Goal: Task Accomplishment & Management: Complete application form

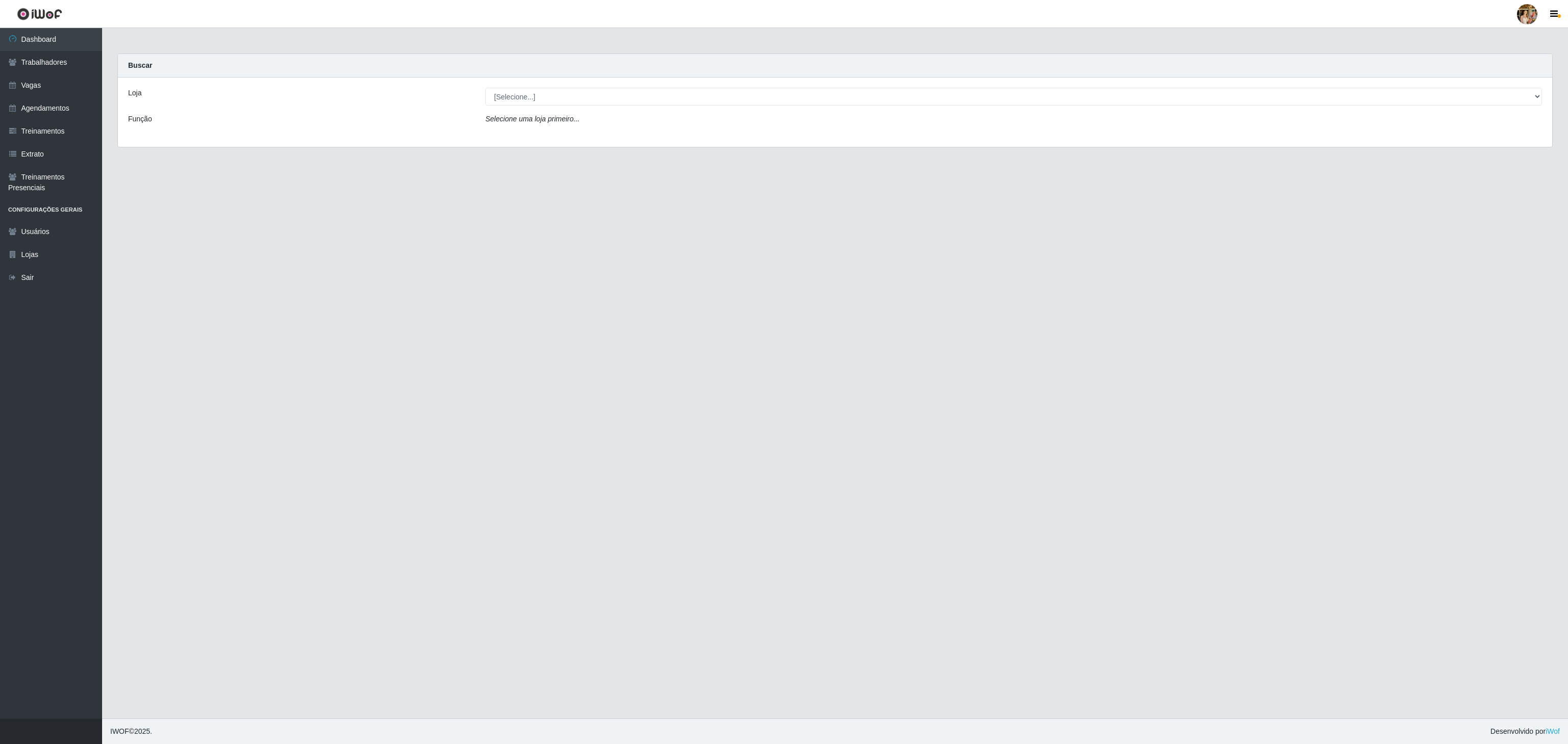
click at [526, 82] on div "Loja [Selecione...] Atacado Vem - [GEOGRAPHIC_DATA] 30 Laranjeiras Velha Atacad…" at bounding box center [835, 112] width 1434 height 69
click at [533, 111] on div "Loja [Selecione...] Atacado Vem - [GEOGRAPHIC_DATA] 30 Laranjeiras Velha Atacad…" at bounding box center [835, 112] width 1434 height 69
click at [564, 111] on div "Loja [Selecione...] Atacado Vem - [GEOGRAPHIC_DATA] 30 Laranjeiras Velha Atacad…" at bounding box center [835, 112] width 1434 height 69
click at [565, 96] on select "[Selecione...] Atacado Vem - [GEOGRAPHIC_DATA] 30 Laranjeiras Velha Atacado Vem…" at bounding box center [1013, 96] width 1057 height 18
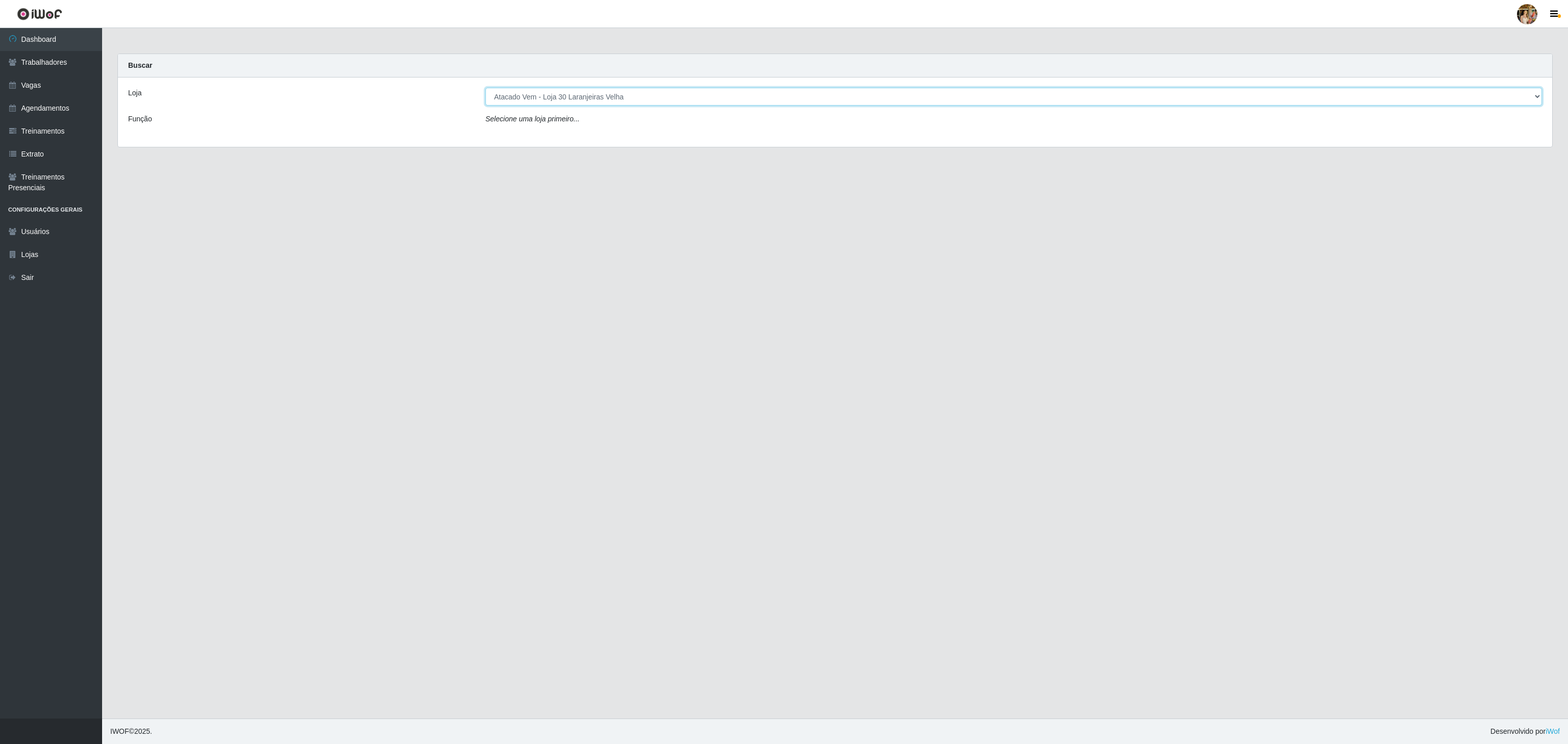
click at [485, 88] on select "[Selecione...] Atacado Vem - [GEOGRAPHIC_DATA] 30 Laranjeiras Velha Atacado Vem…" at bounding box center [1013, 96] width 1057 height 18
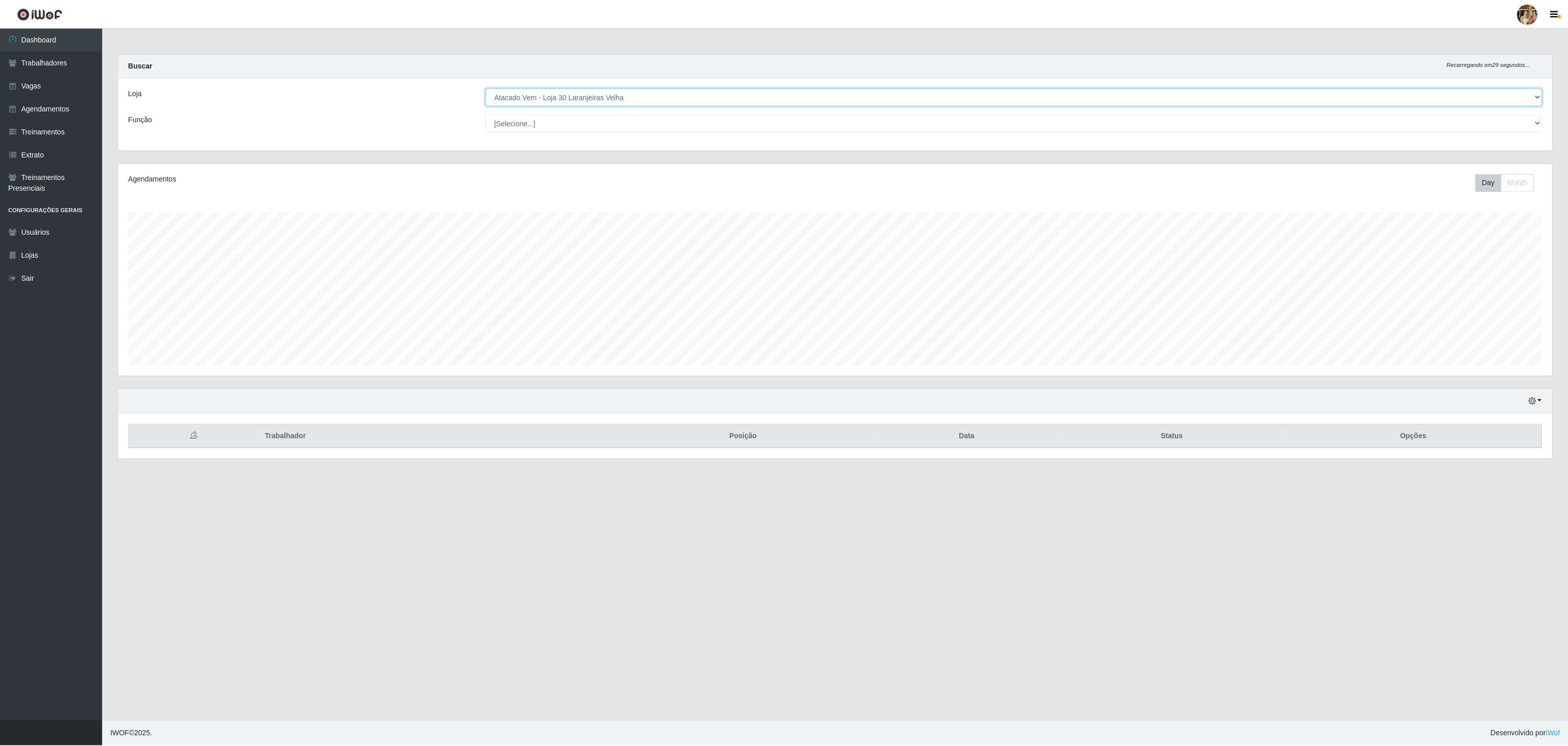
scroll to position [213, 1436]
click at [622, 98] on select "[Selecione...] Atacado Vem - [GEOGRAPHIC_DATA] 30 Laranjeiras Velha Atacado Vem…" at bounding box center [1015, 96] width 1058 height 18
click at [486, 88] on select "[Selecione...] Atacado Vem - [GEOGRAPHIC_DATA] 30 Laranjeiras Velha Atacado Vem…" at bounding box center [1015, 96] width 1058 height 18
click at [618, 91] on select "[Selecione...] Atacado Vem - [GEOGRAPHIC_DATA] 30 Laranjeiras Velha Atacado Vem…" at bounding box center [1015, 96] width 1058 height 18
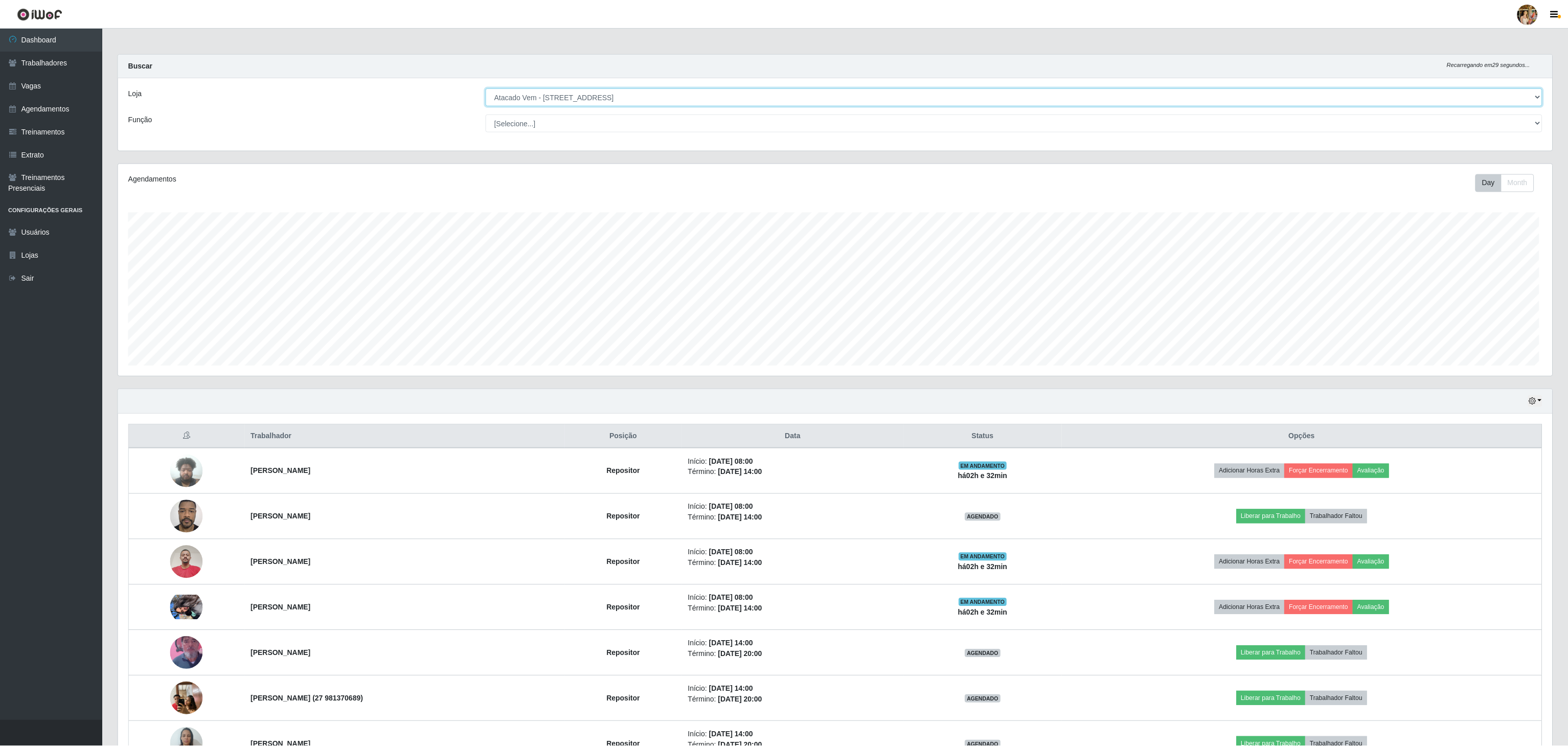
scroll to position [511277, 509777]
click at [422, 406] on div "Hoje 1 dia 3 dias 1 Semana Não encerrados" at bounding box center [835, 401] width 1434 height 24
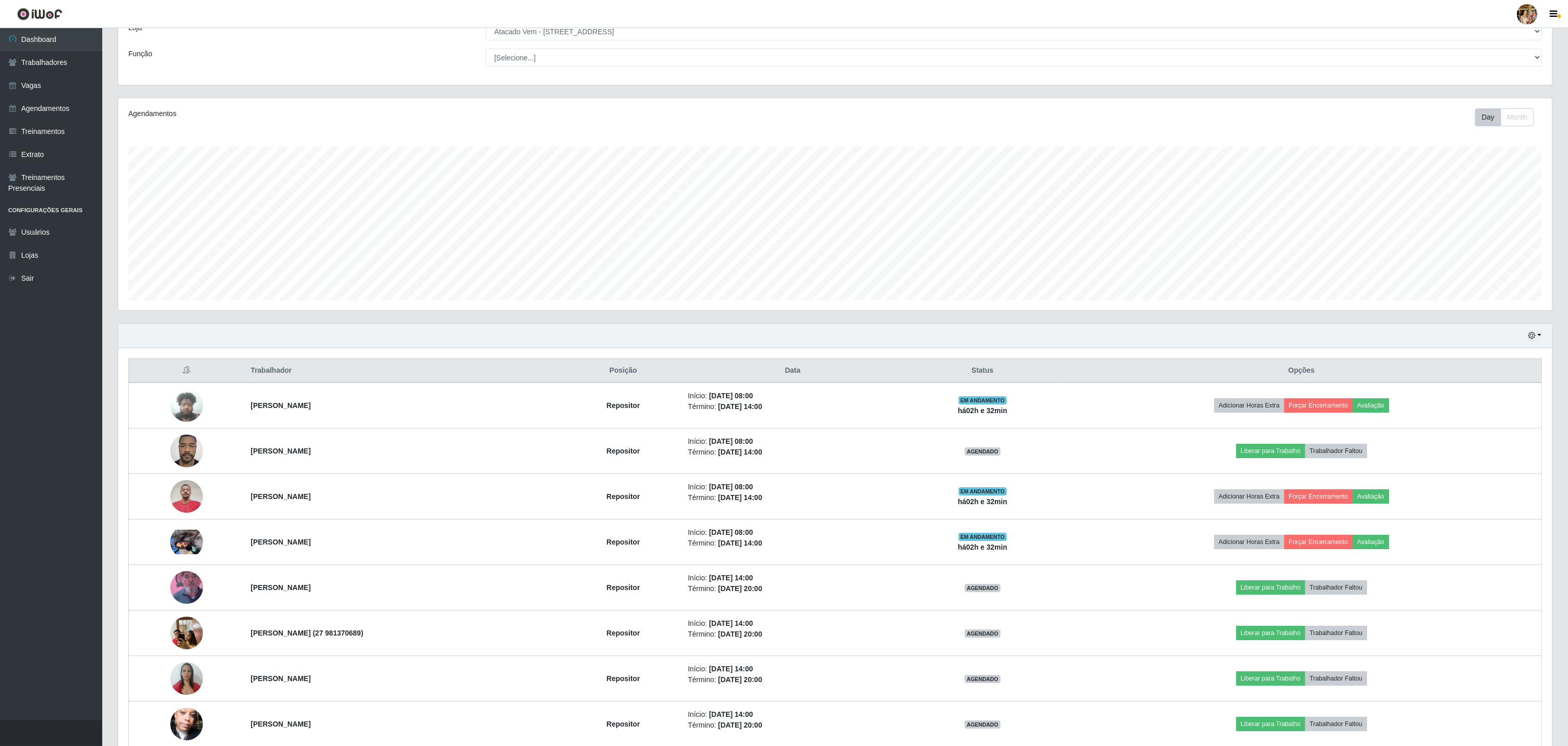
scroll to position [121, 0]
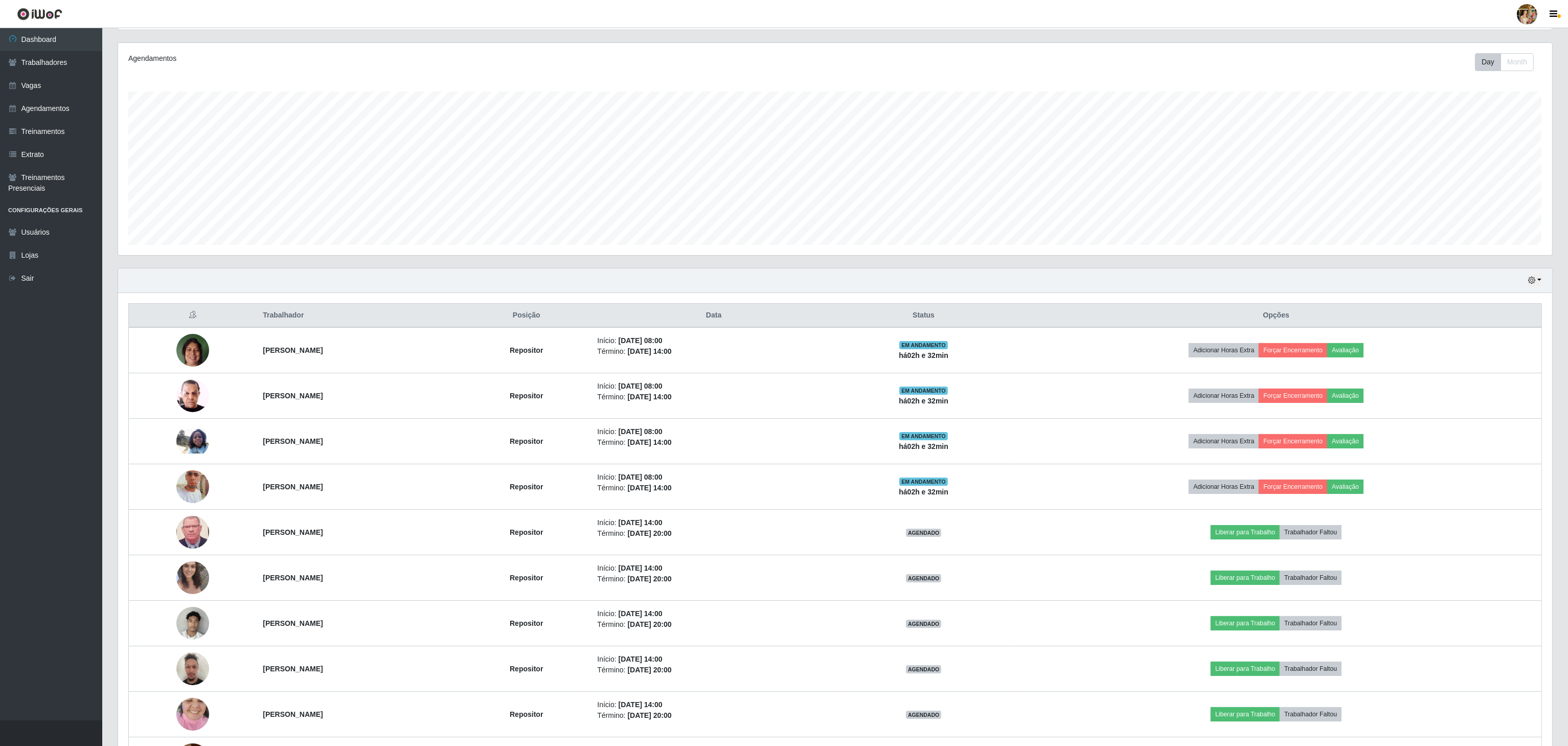
drag, startPoint x: 192, startPoint y: 281, endPoint x: 178, endPoint y: 86, distance: 195.5
click at [192, 281] on div "Hoje 1 dia 3 dias 1 Semana Não encerrados" at bounding box center [835, 281] width 1434 height 24
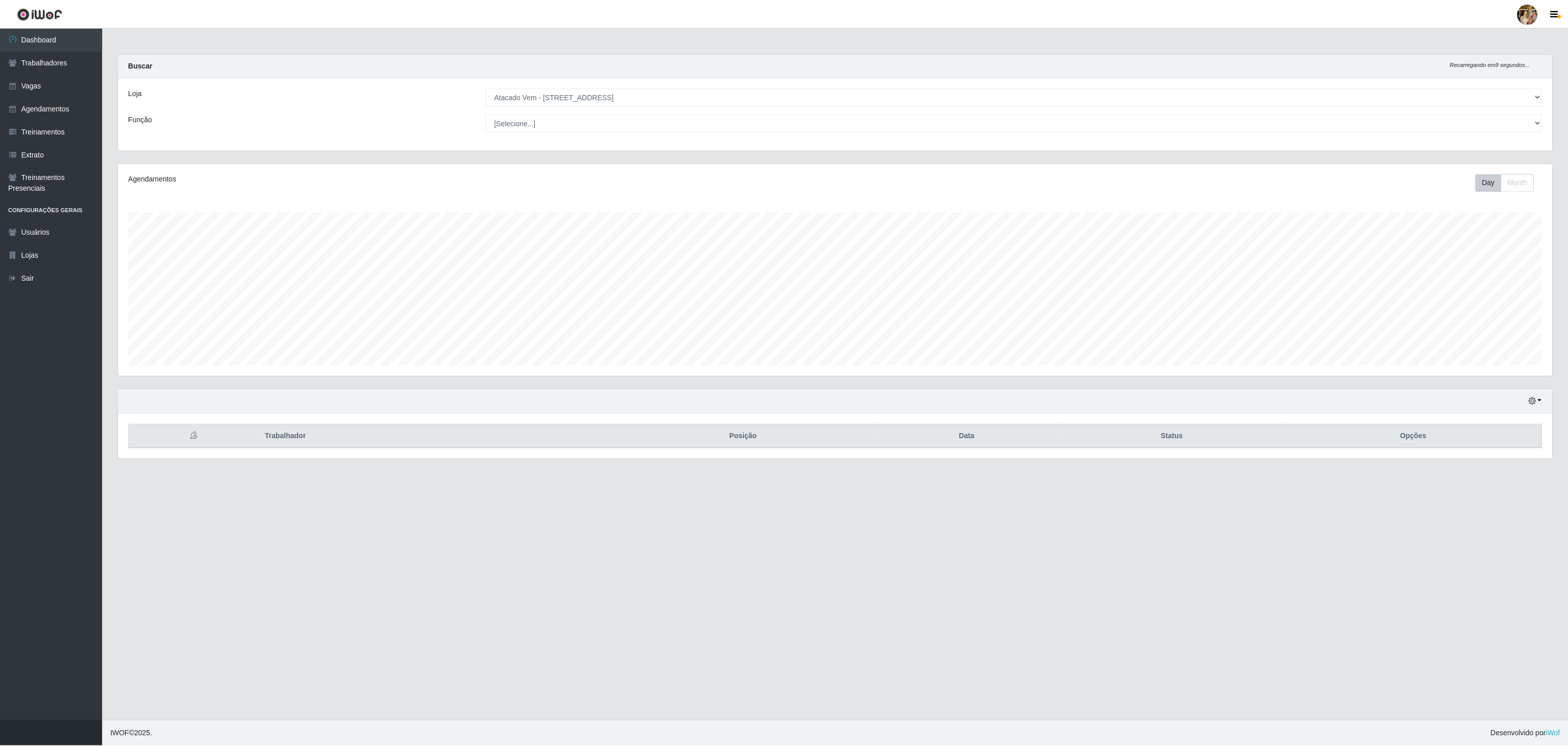
scroll to position [213, 1436]
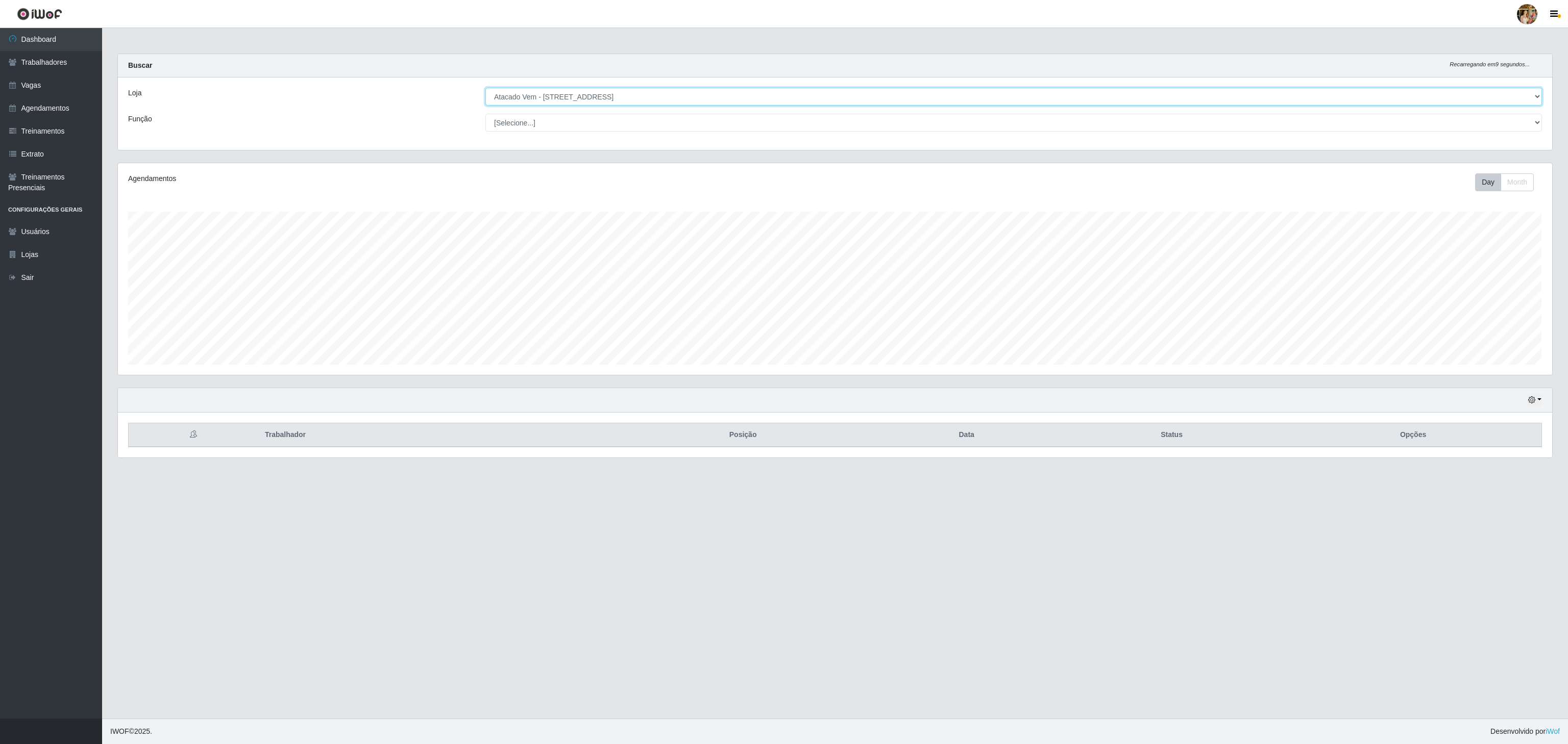
click at [547, 96] on select "[Selecione...] Atacado Vem - [GEOGRAPHIC_DATA] 30 Laranjeiras Velha Atacado Vem…" at bounding box center [1013, 96] width 1057 height 18
click at [485, 88] on select "[Selecione...] Atacado Vem - [GEOGRAPHIC_DATA] 30 Laranjeiras Velha Atacado Vem…" at bounding box center [1013, 96] width 1057 height 18
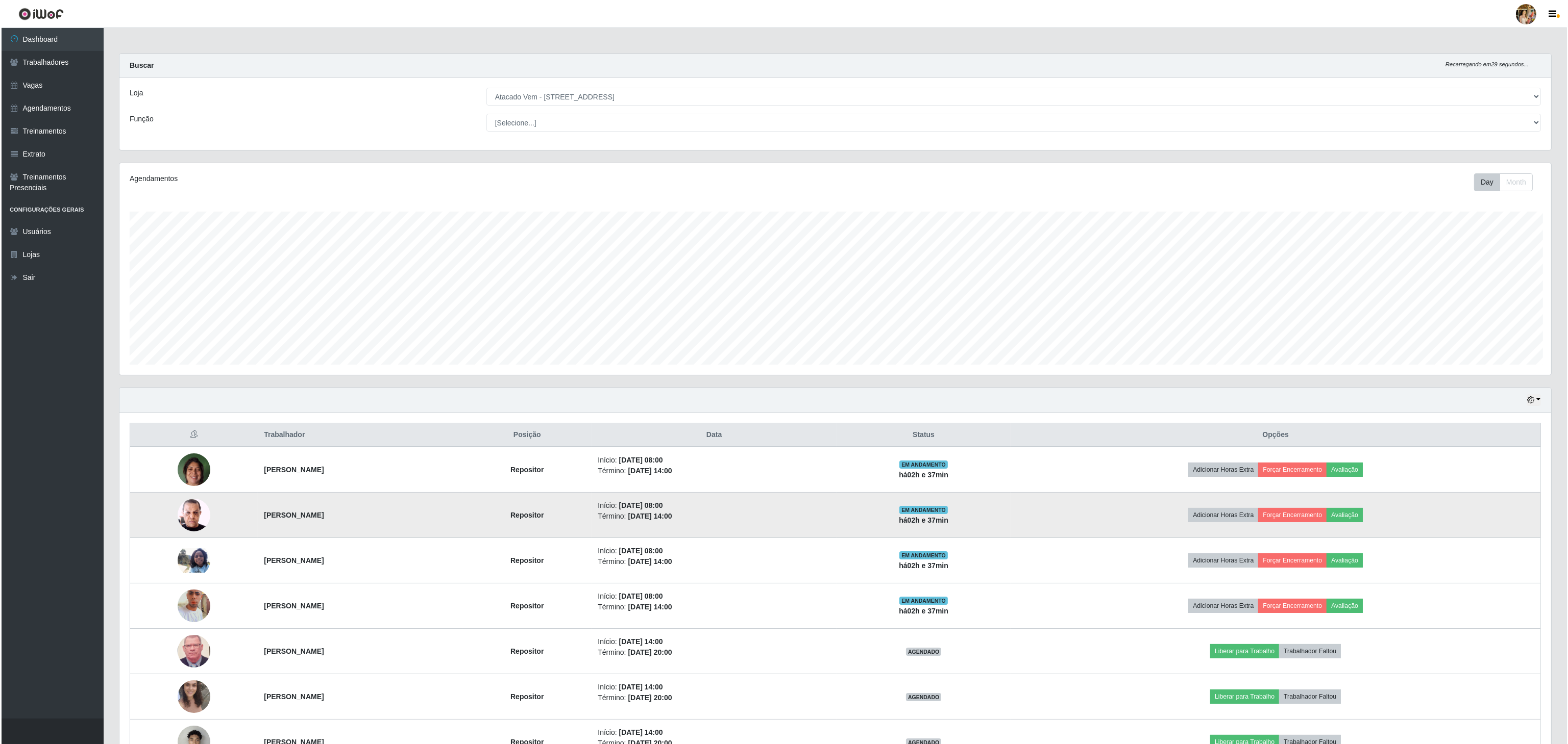
scroll to position [509906, 508985]
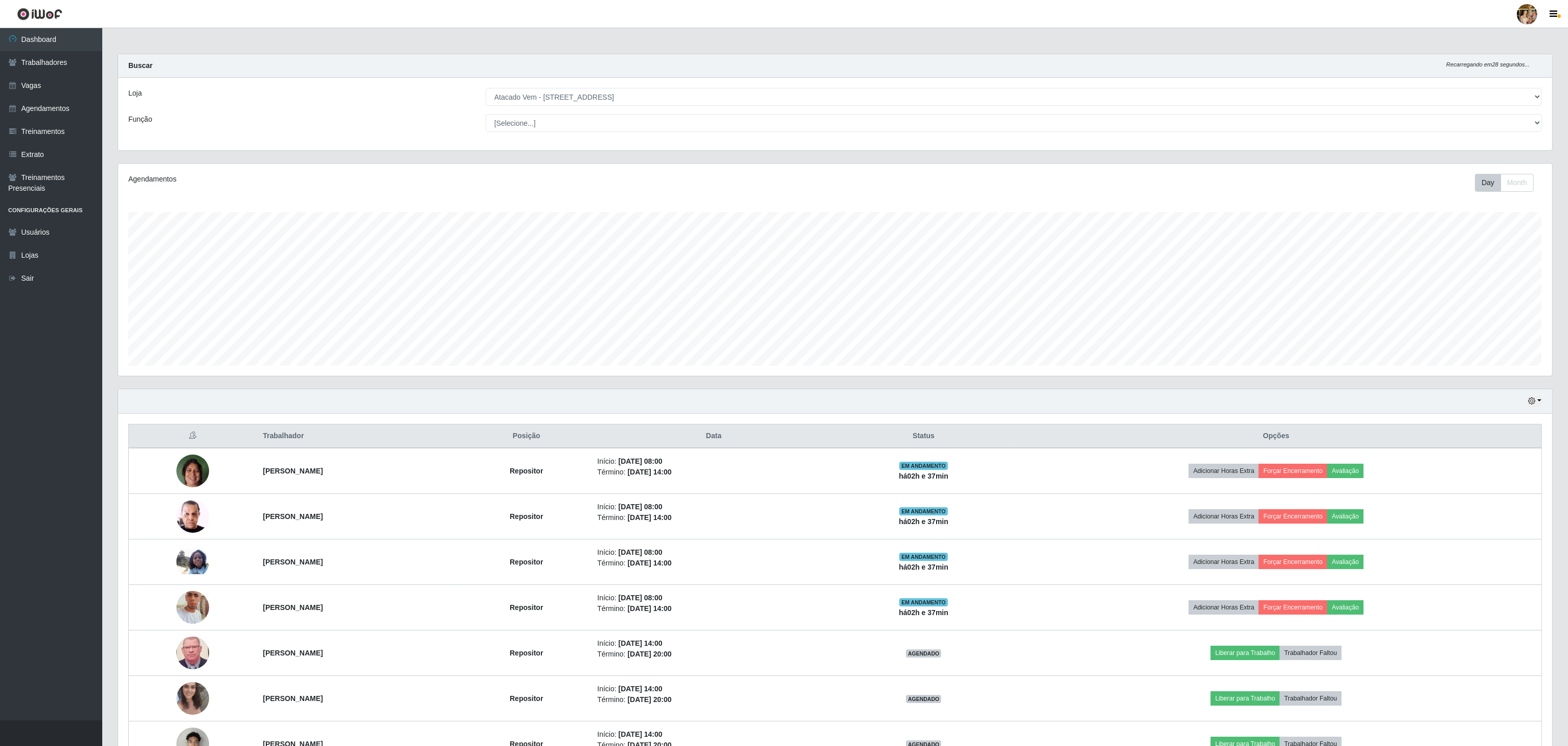
click at [578, 86] on div "Loja [Selecione...] Atacado Vem - [GEOGRAPHIC_DATA] 30 Laranjeiras Velha Atacad…" at bounding box center [835, 113] width 1434 height 73
click at [583, 94] on select "[Selecione...] Atacado Vem - [GEOGRAPHIC_DATA] 30 Laranjeiras Velha Atacado Vem…" at bounding box center [1014, 96] width 1056 height 18
select select "495"
click at [486, 88] on select "[Selecione...] Atacado Vem - [GEOGRAPHIC_DATA] 30 Laranjeiras Velha Atacado Vem…" at bounding box center [1014, 96] width 1056 height 18
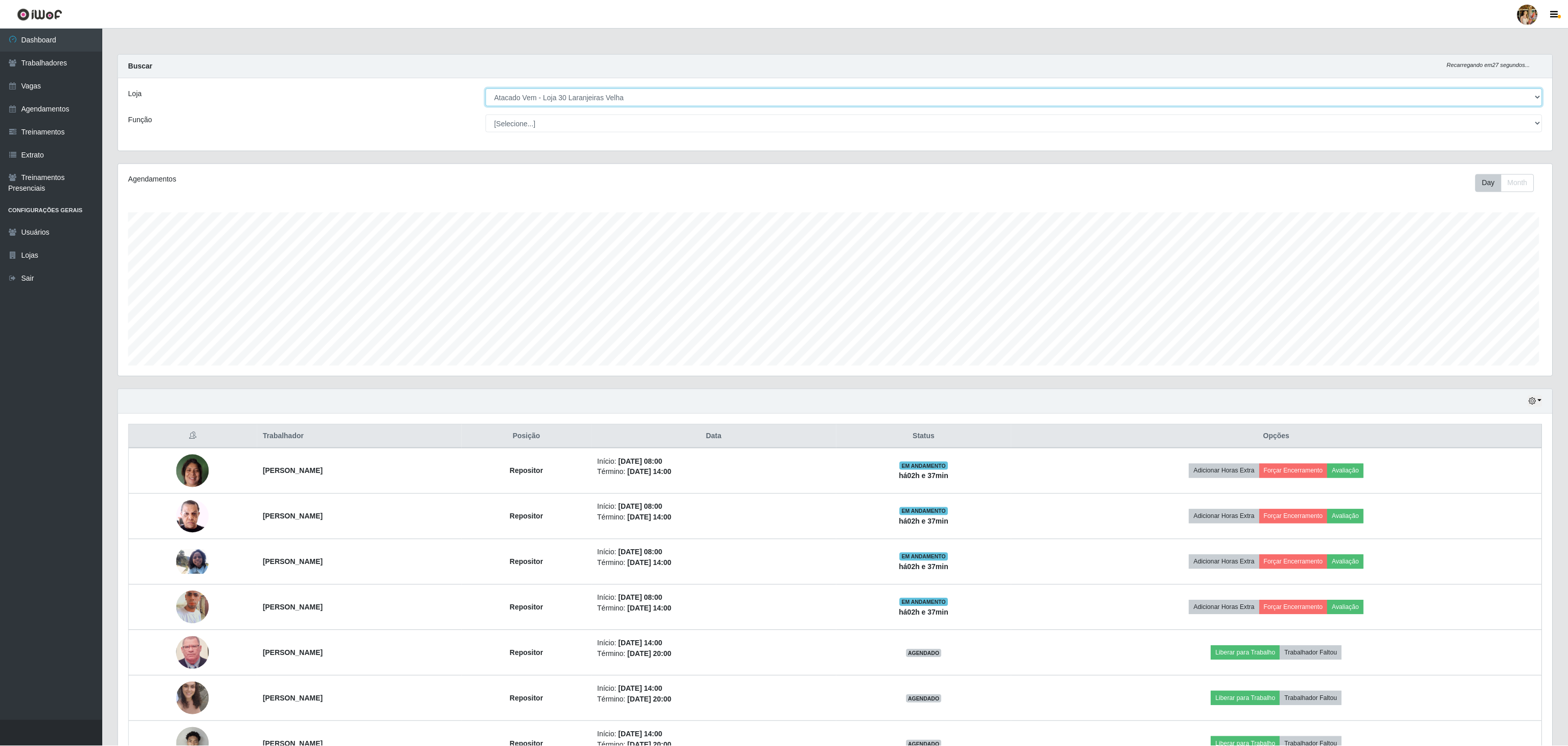
scroll to position [213, 1436]
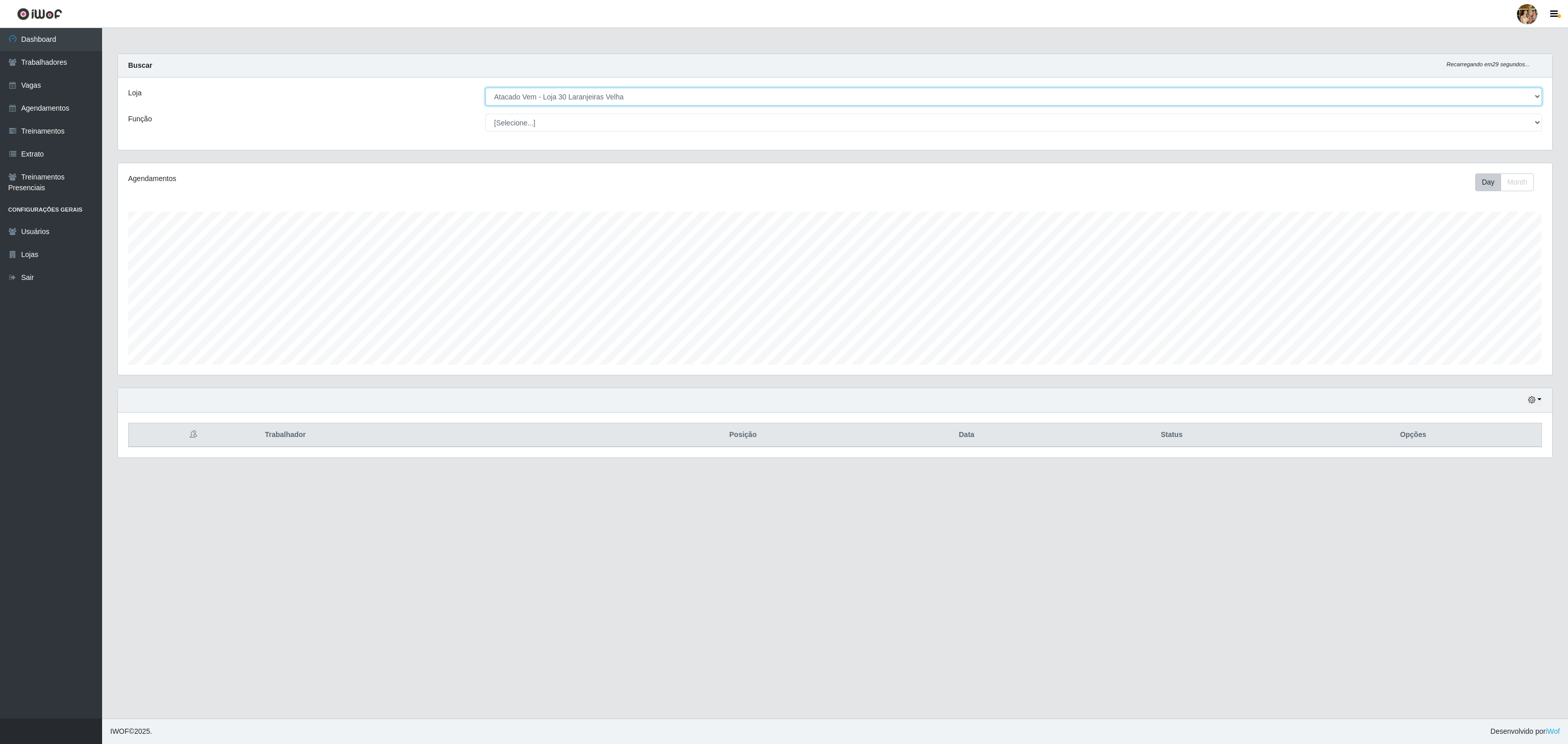
click at [584, 94] on select "[Selecione...] Atacado Vem - [GEOGRAPHIC_DATA] 30 Laranjeiras Velha Atacado Vem…" at bounding box center [1013, 96] width 1057 height 18
click at [572, 93] on select "[Selecione...] Atacado Vem - [GEOGRAPHIC_DATA] 30 Laranjeiras Velha Atacado Vem…" at bounding box center [1013, 96] width 1057 height 18
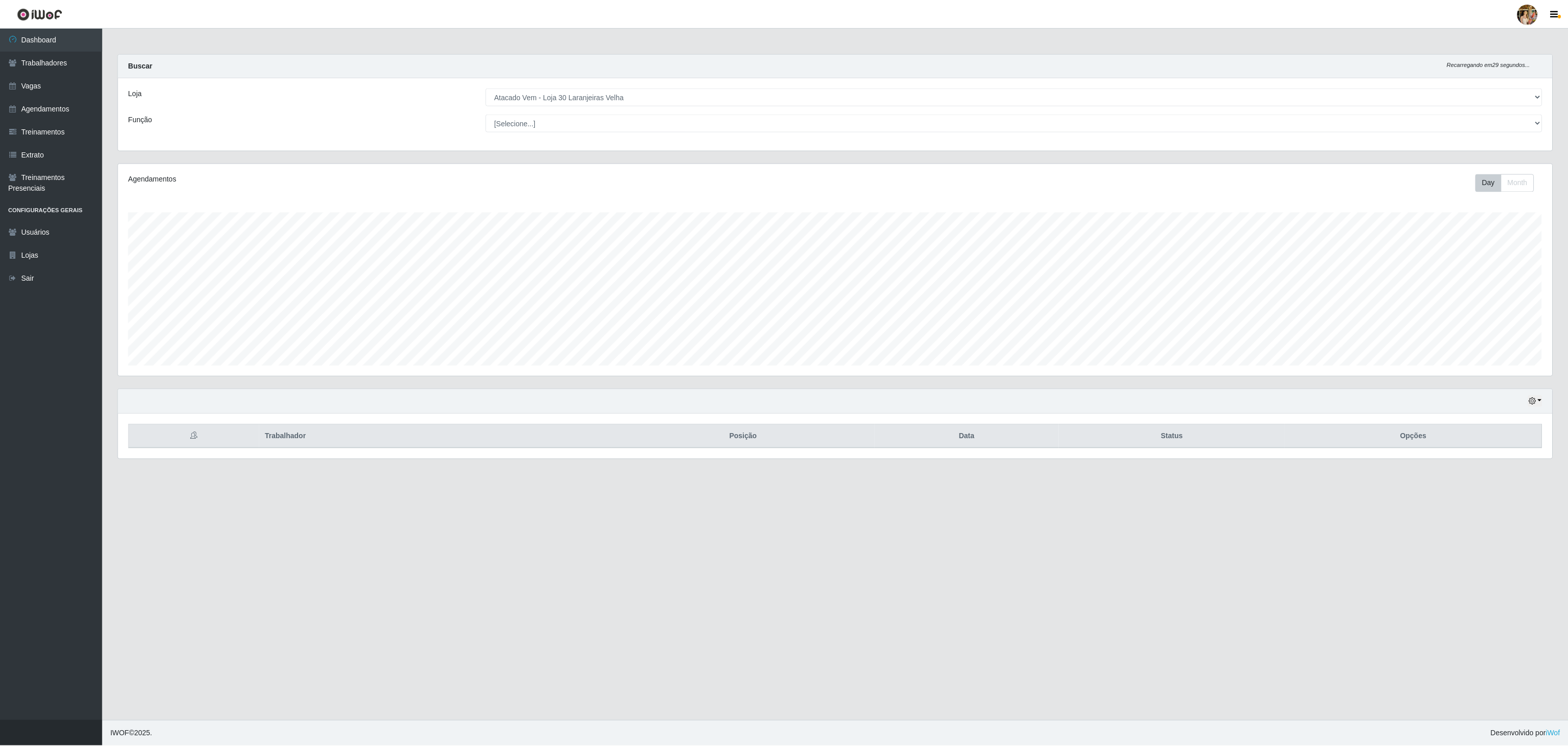
scroll to position [511277, 509777]
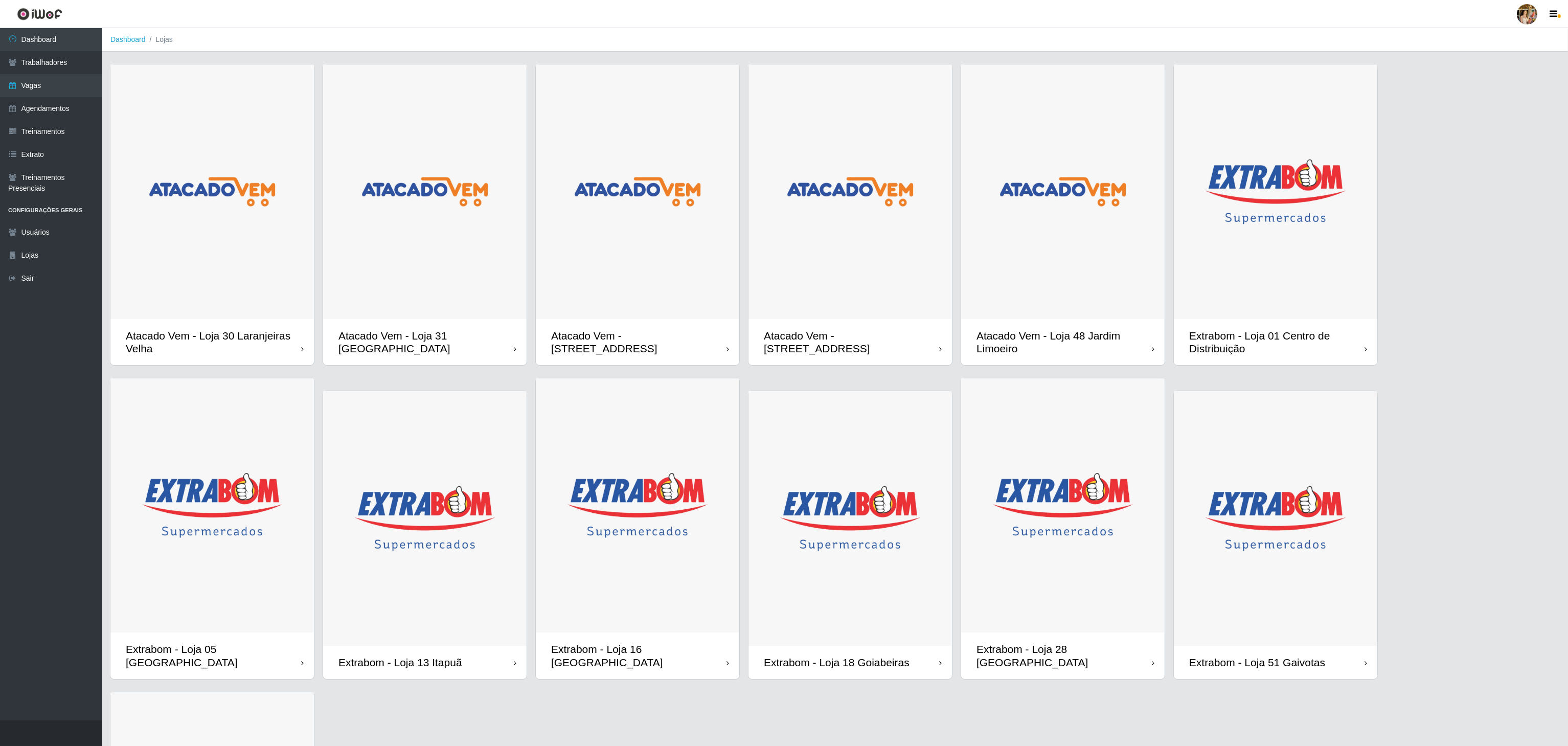
click at [1344, 243] on img at bounding box center [1275, 192] width 204 height 255
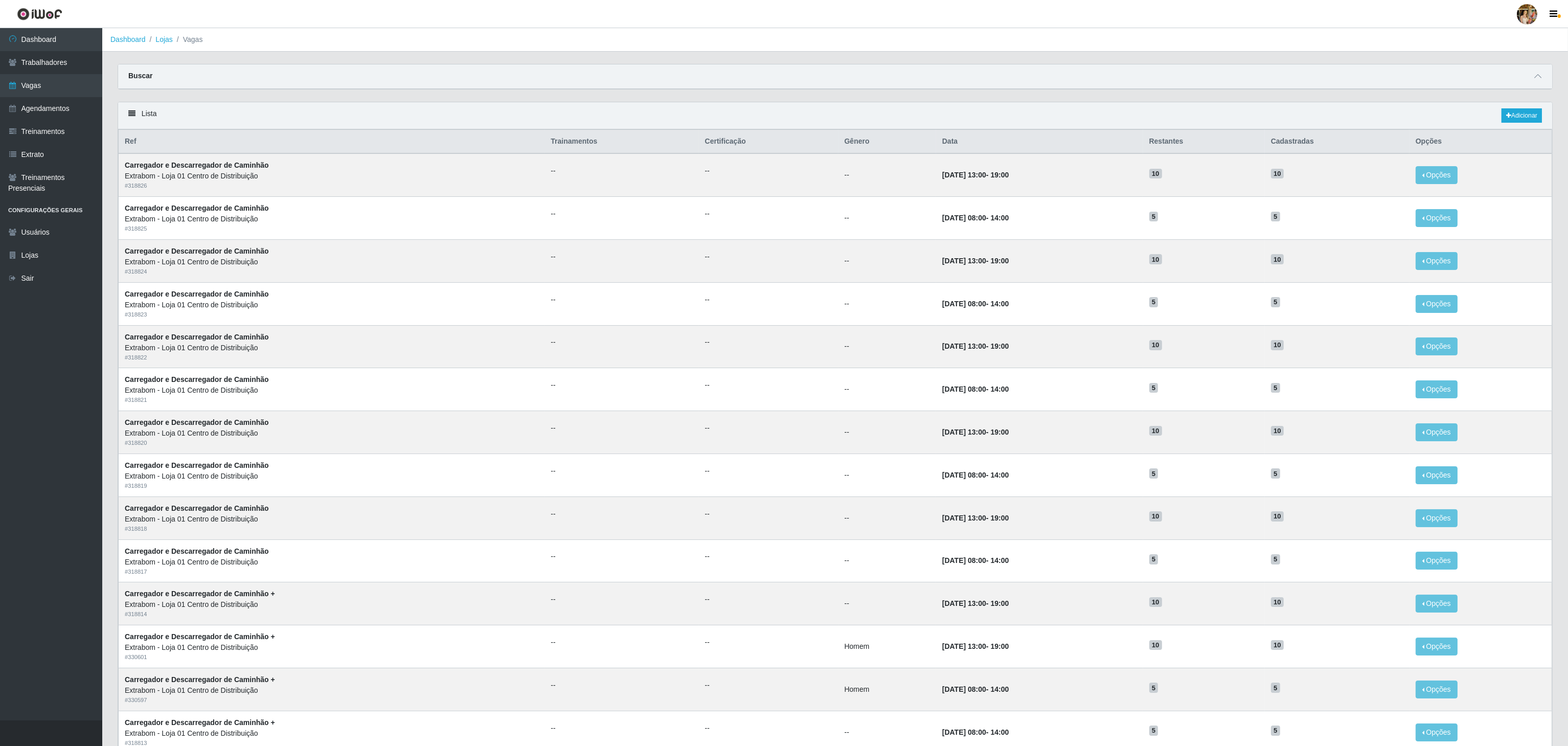
click at [1497, 116] on div "Lista Adicionar" at bounding box center [835, 116] width 1434 height 27
click at [1506, 116] on icon at bounding box center [1508, 115] width 5 height 6
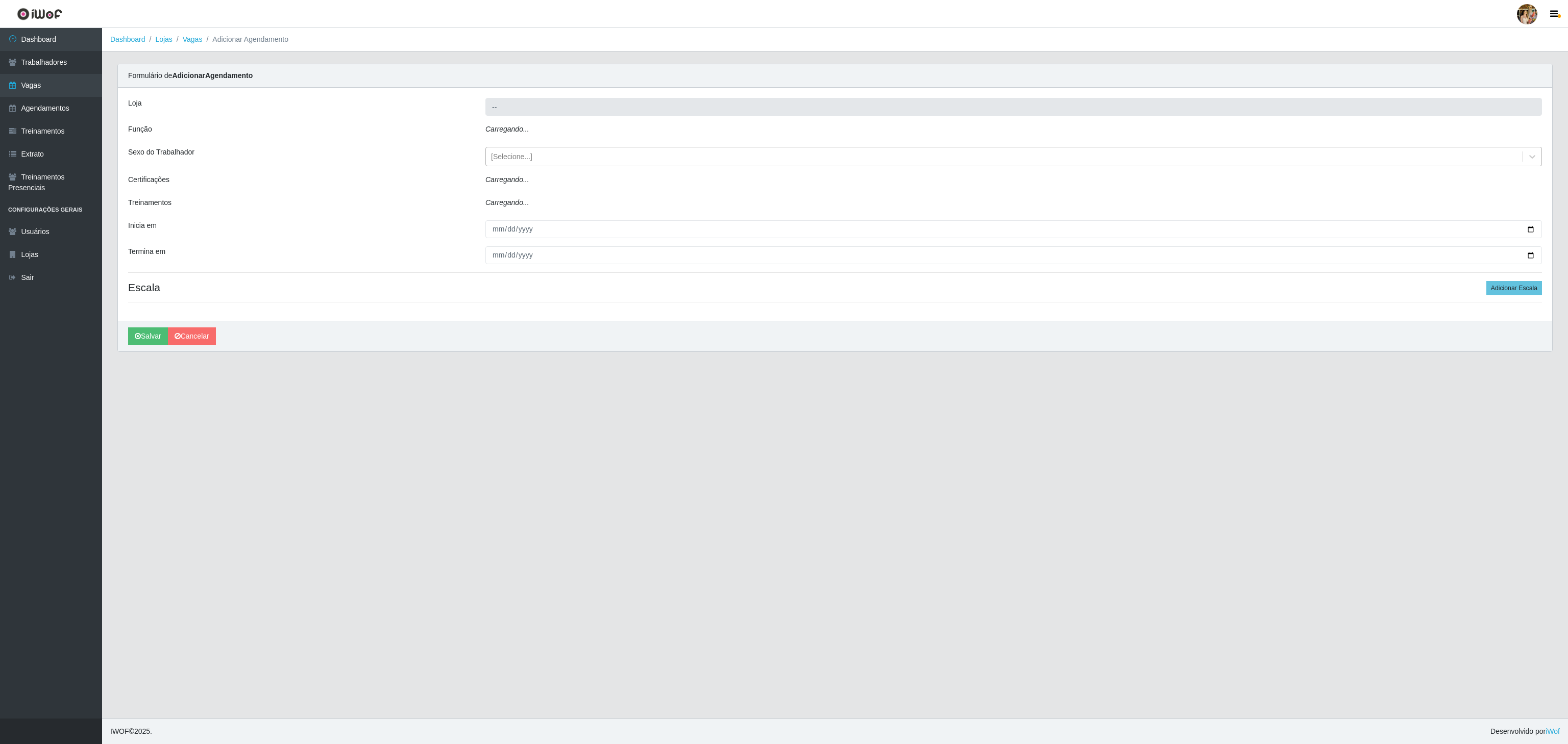
type input "Extrabom - Loja 01 Centro de Distribuição"
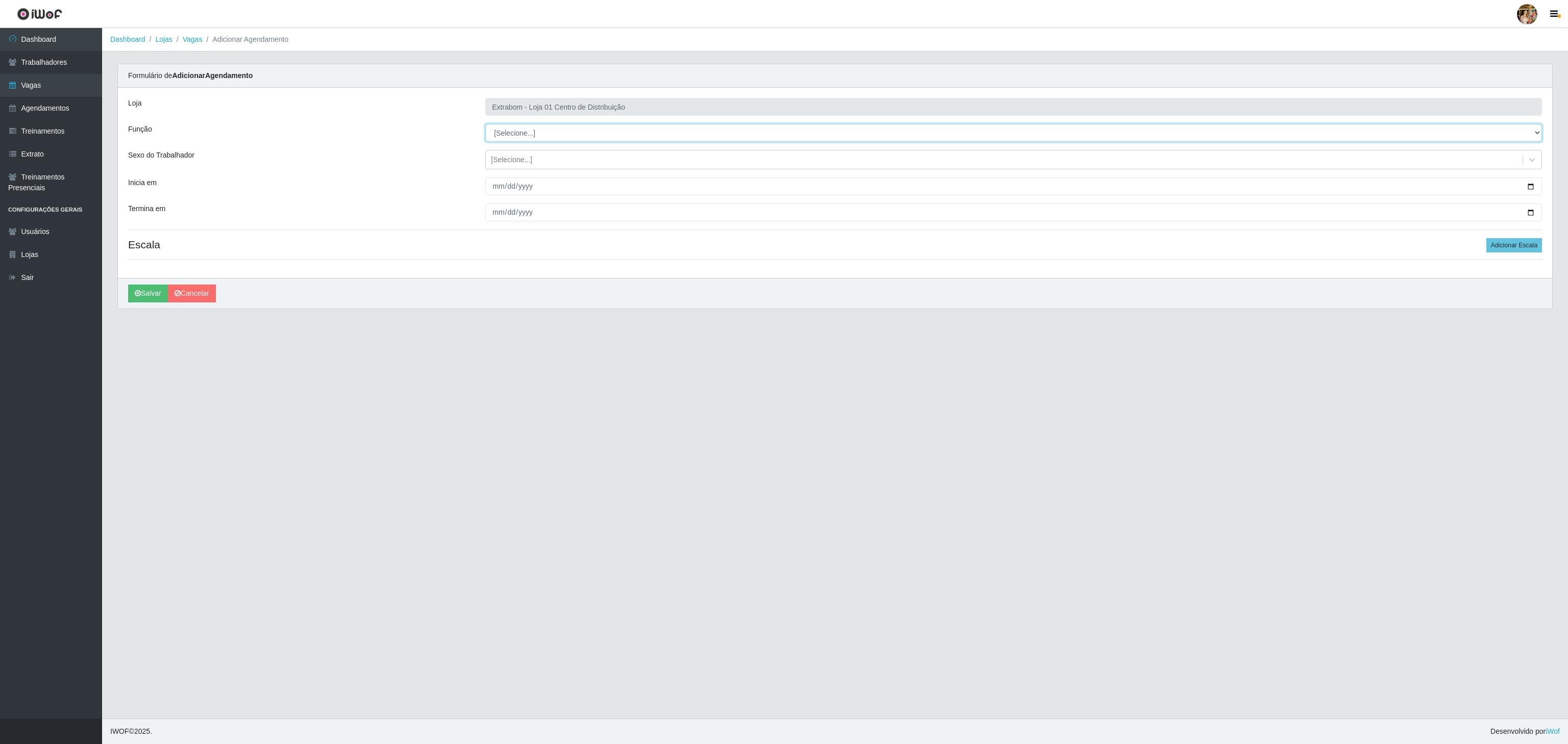
click at [549, 133] on select "[Selecione...] Carregador e Descarregador de Caminhão Carregador e Descarregado…" at bounding box center [1013, 133] width 1057 height 18
select select "138"
click at [485, 125] on select "[Selecione...] Carregador e Descarregador de Caminhão Carregador e Descarregado…" at bounding box center [1013, 133] width 1057 height 18
click at [523, 160] on div "[Selecione...]" at bounding box center [512, 160] width 41 height 11
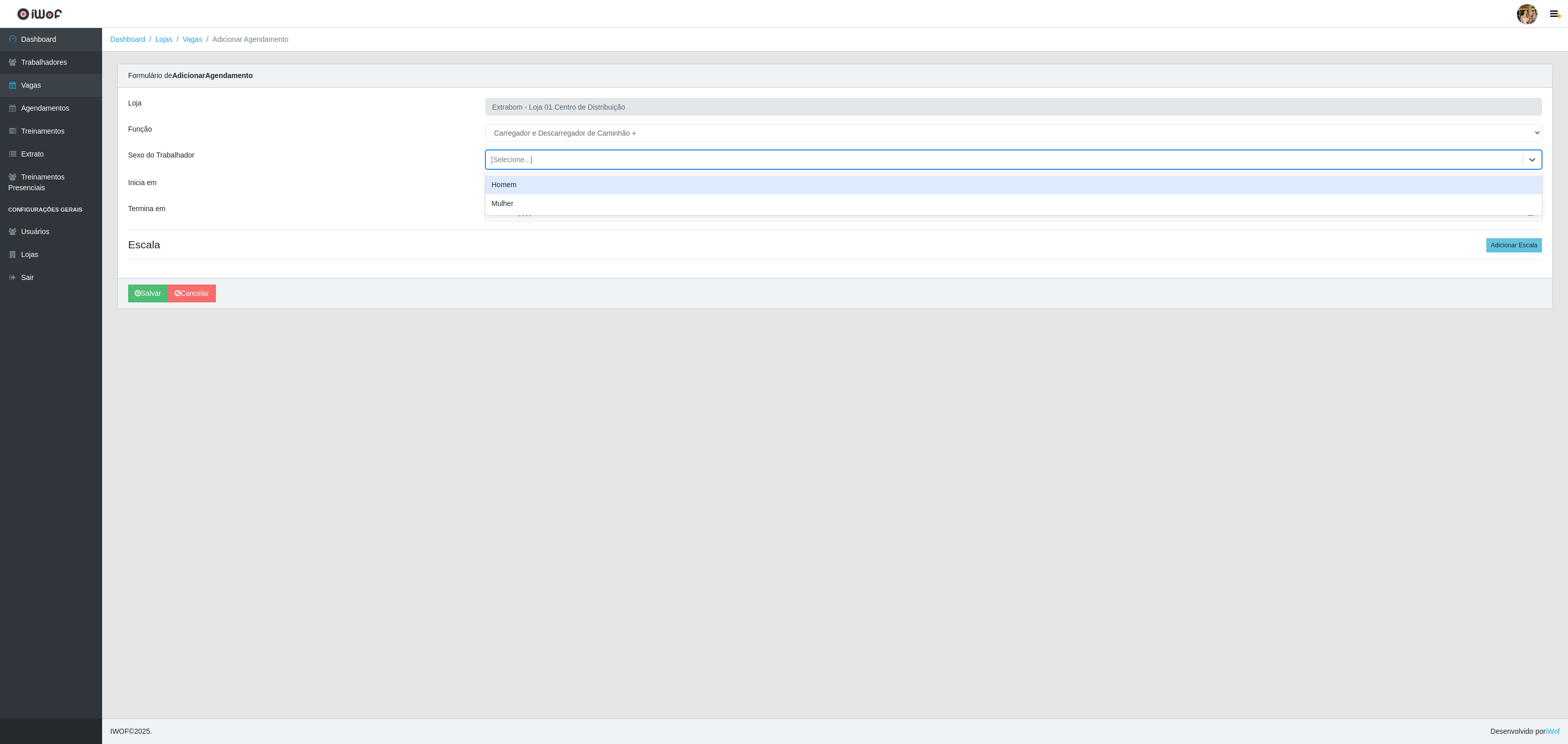
click at [522, 184] on div "Homem" at bounding box center [1013, 184] width 1057 height 19
click at [497, 186] on input "Inicia em" at bounding box center [1013, 186] width 1057 height 18
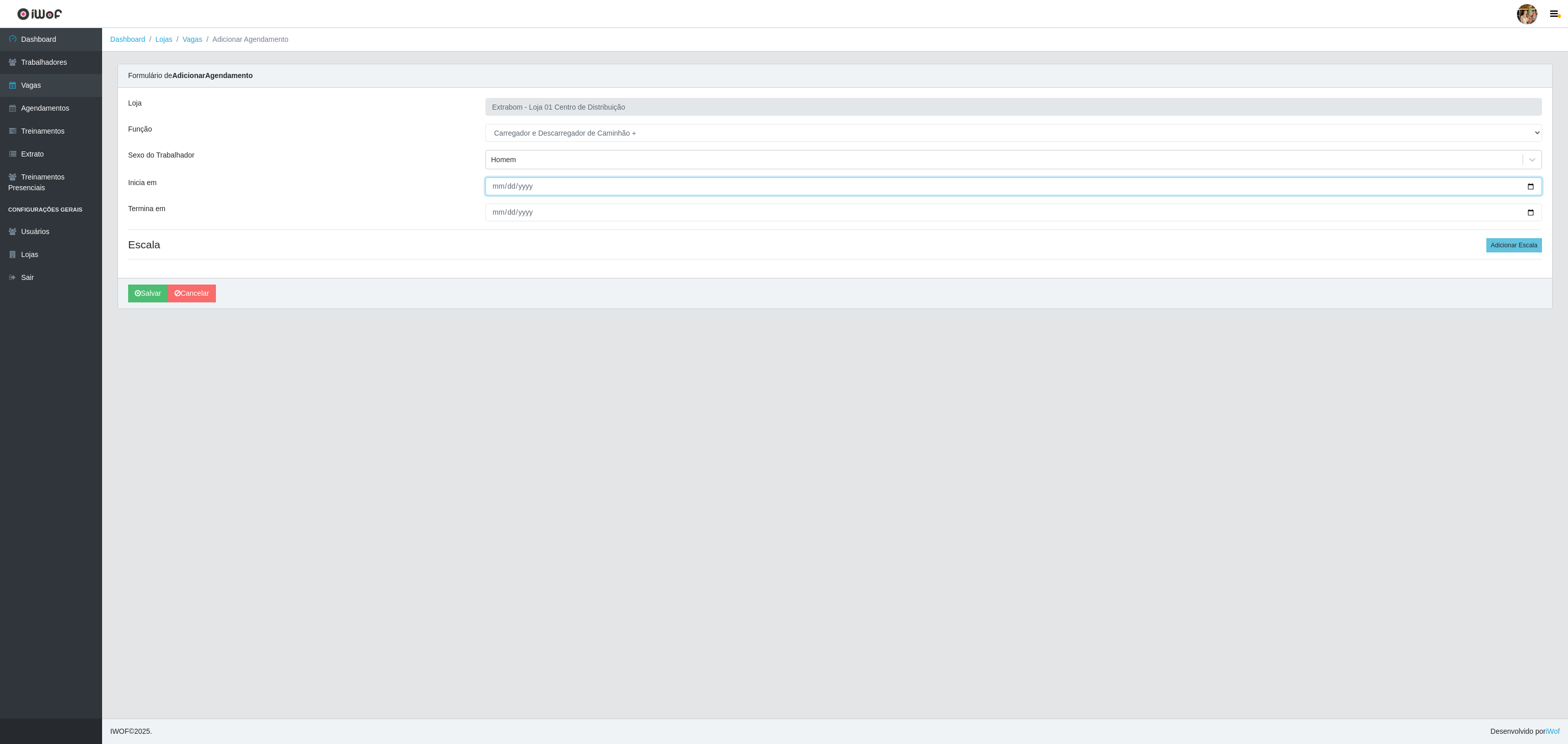
click at [497, 186] on input "Inicia em" at bounding box center [1013, 186] width 1057 height 18
type input "2025-08-17"
click at [495, 219] on input "Termina em" at bounding box center [1013, 212] width 1057 height 18
type input "2025-09-30"
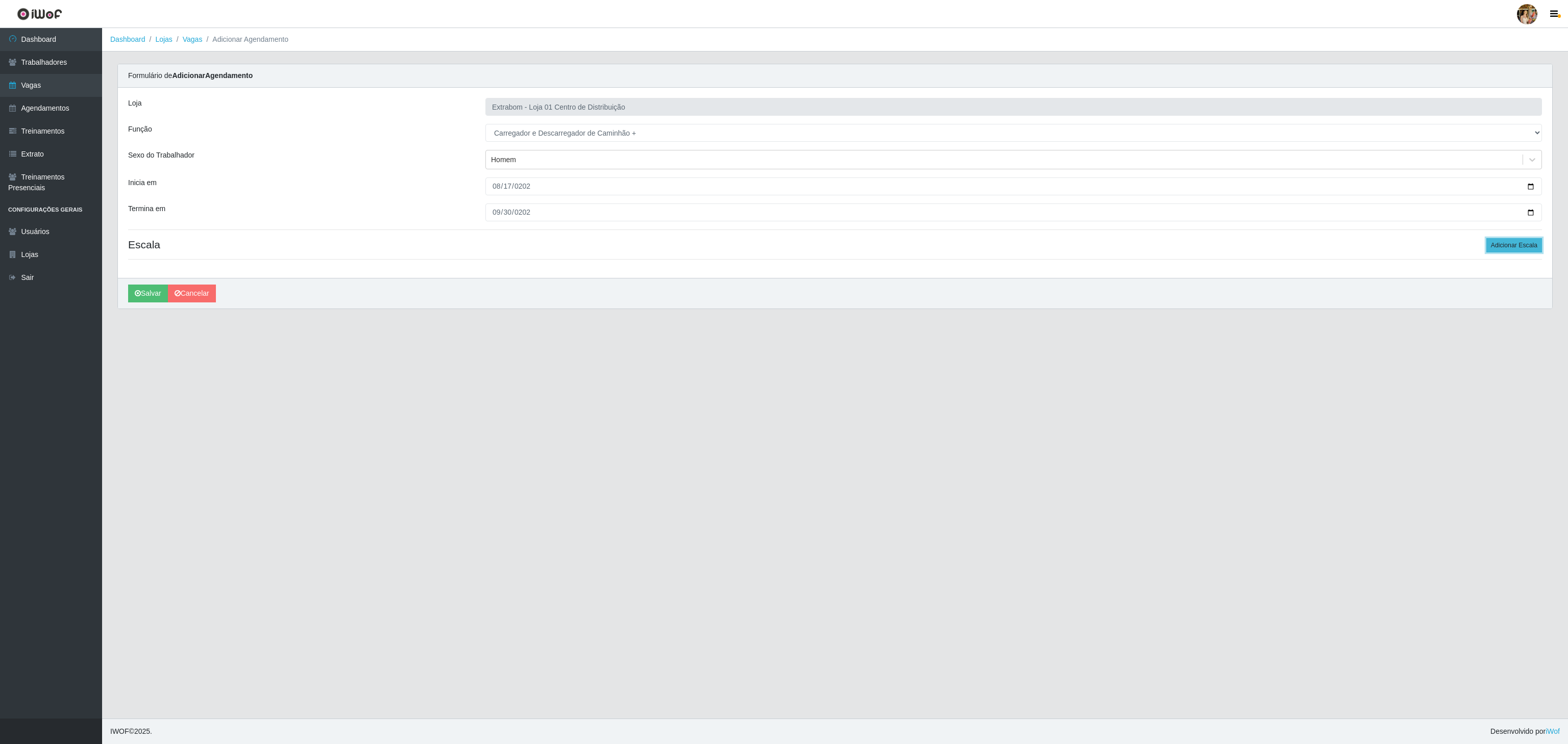
click at [1513, 252] on button "Adicionar Escala" at bounding box center [1514, 245] width 55 height 14
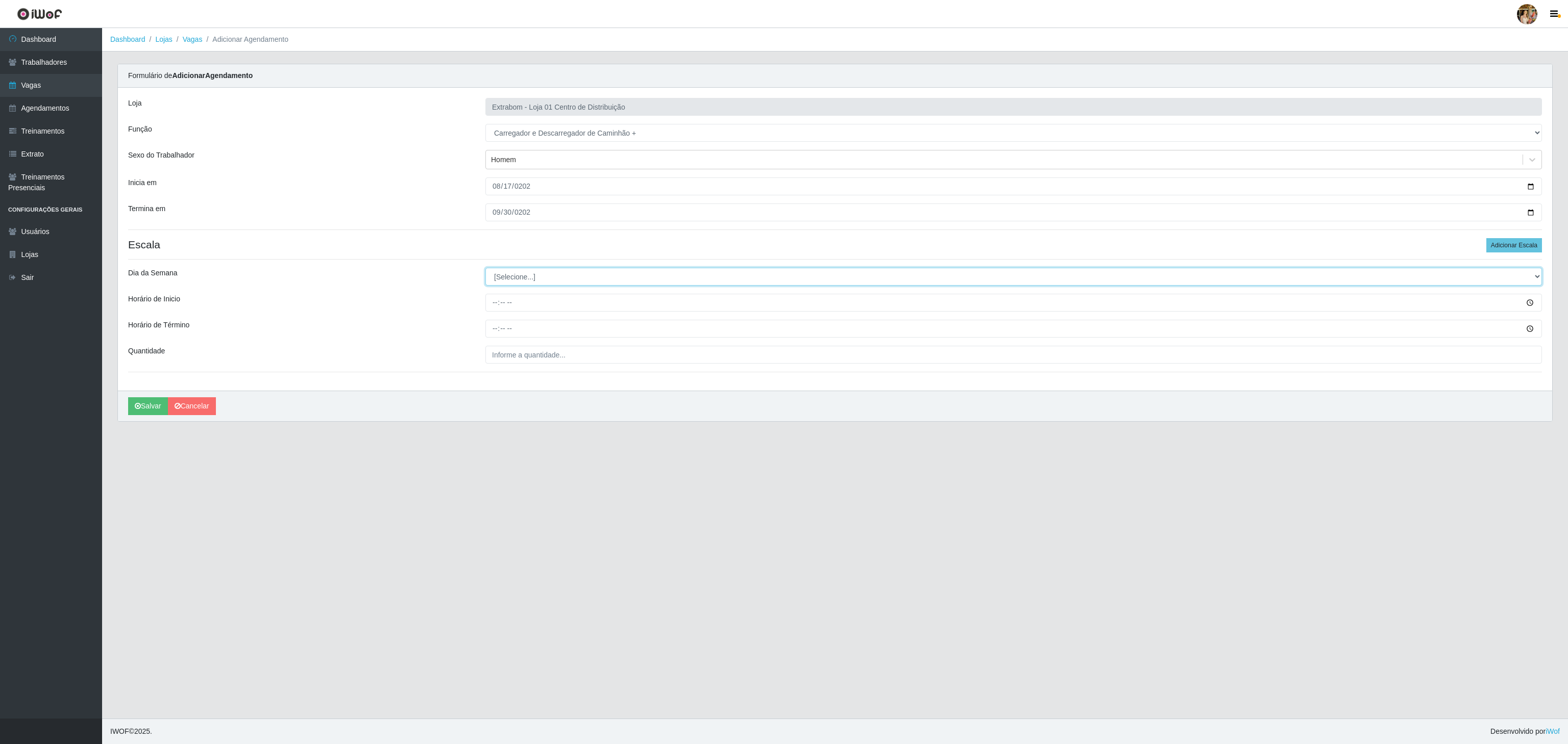
click at [549, 282] on select "[Selecione...] Segunda Terça Quarta Quinta Sexta Sábado Domingo" at bounding box center [1013, 276] width 1057 height 18
select select "0"
click at [485, 270] on select "[Selecione...] Segunda Terça Quarta Quinta Sexta Sábado Domingo" at bounding box center [1013, 276] width 1057 height 18
click at [489, 304] on input "Horário de Inicio" at bounding box center [1013, 302] width 1057 height 18
type input "08:00"
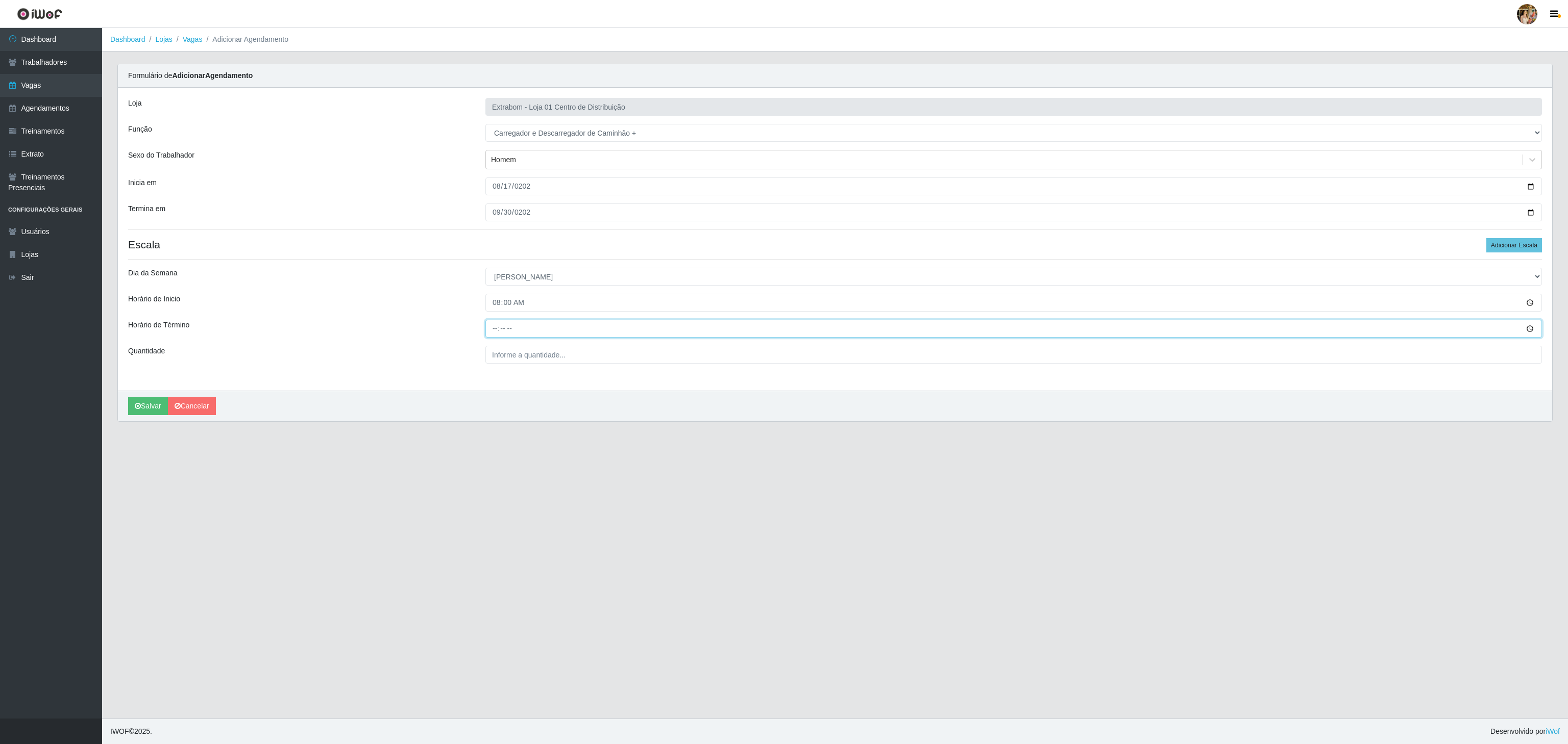
click at [493, 332] on input "Horário de Término" at bounding box center [1013, 329] width 1057 height 18
type input "14:00"
click at [507, 353] on input "___" at bounding box center [1013, 355] width 1057 height 18
type input "5__"
click at [156, 404] on button "Salvar" at bounding box center [147, 406] width 40 height 18
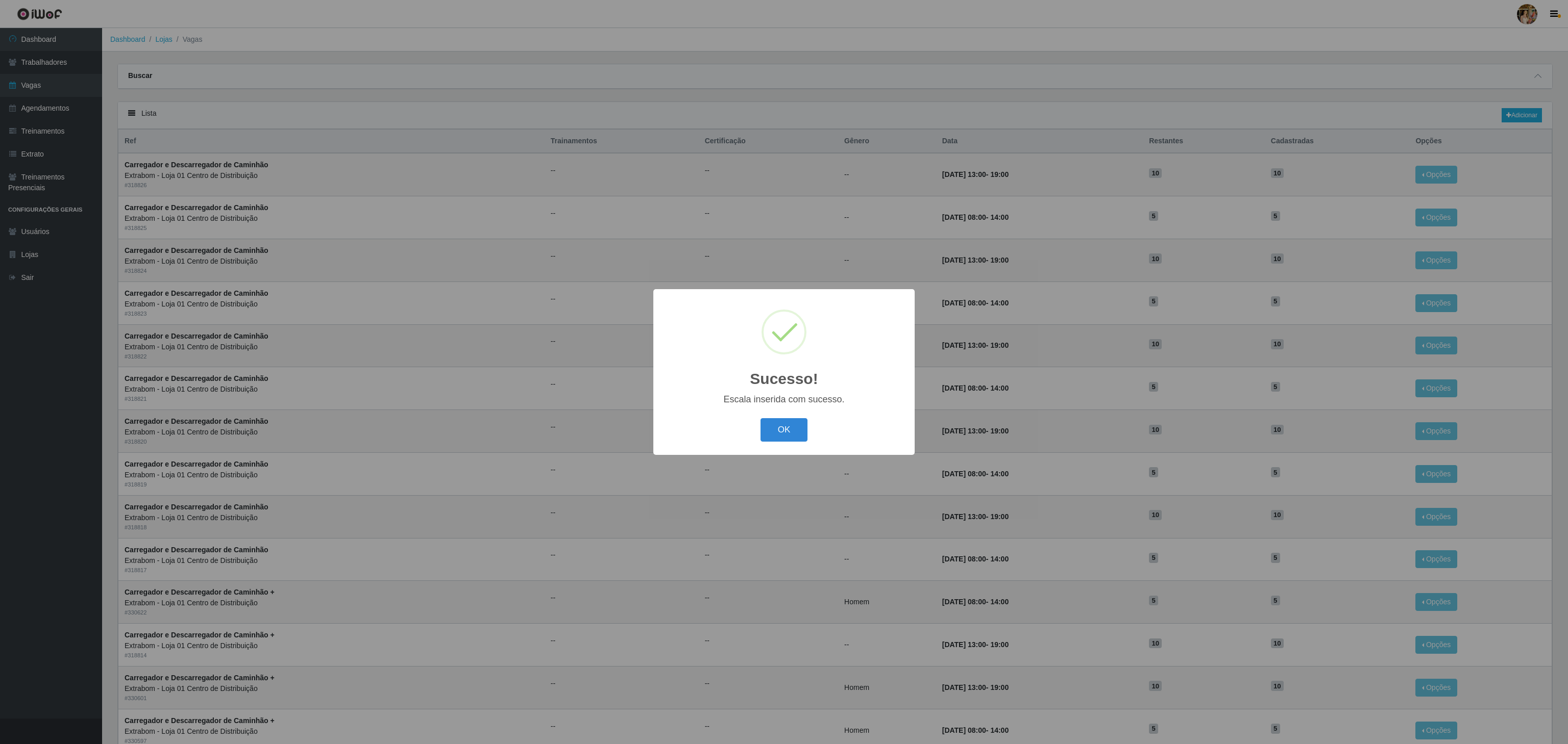
click at [809, 433] on div "OK Cancel" at bounding box center [784, 430] width 241 height 29
click at [802, 433] on button "OK" at bounding box center [784, 430] width 47 height 24
